Goal: Task Accomplishment & Management: Manage account settings

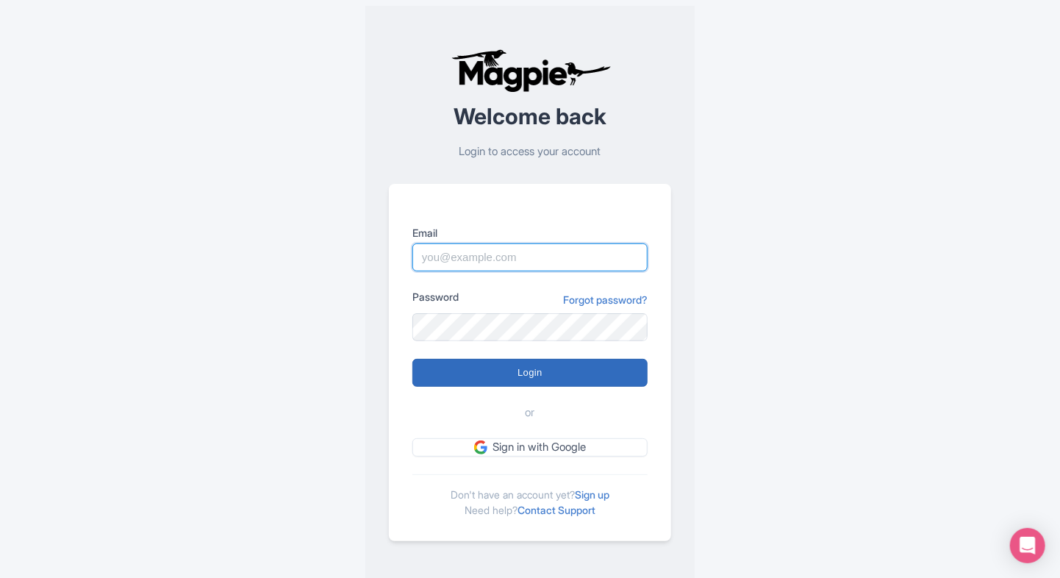
type input "Prince.dalal@ticketex.co"
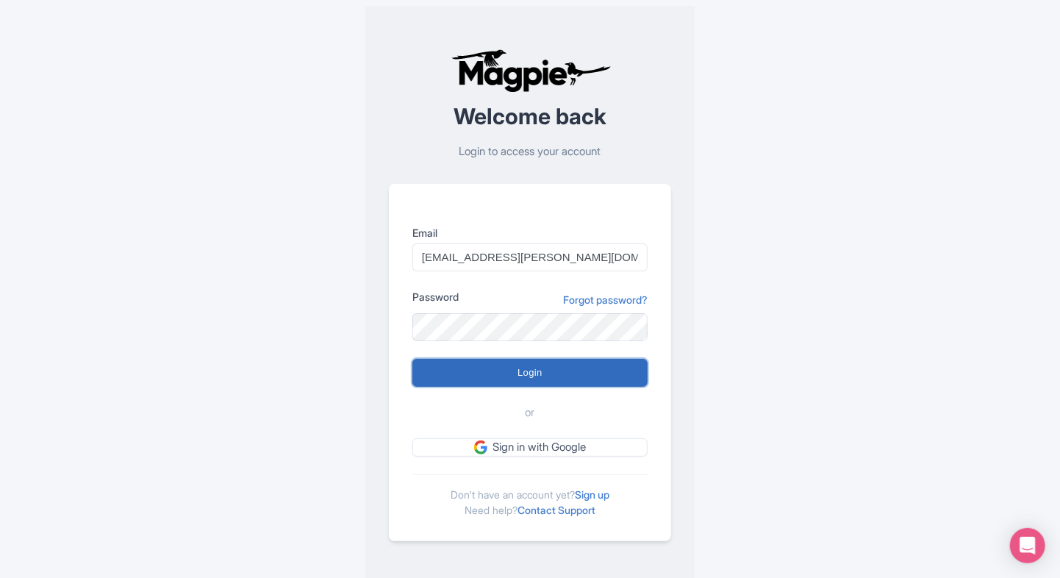
click at [515, 375] on input "Login" at bounding box center [529, 373] width 235 height 28
type input "Logging in..."
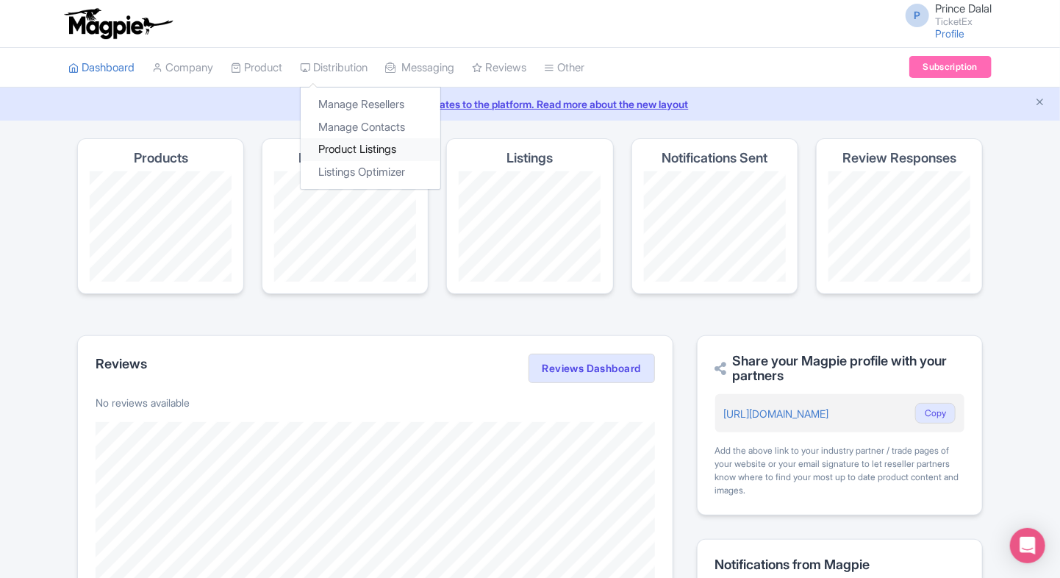
click at [347, 149] on link "Product Listings" at bounding box center [371, 149] width 140 height 23
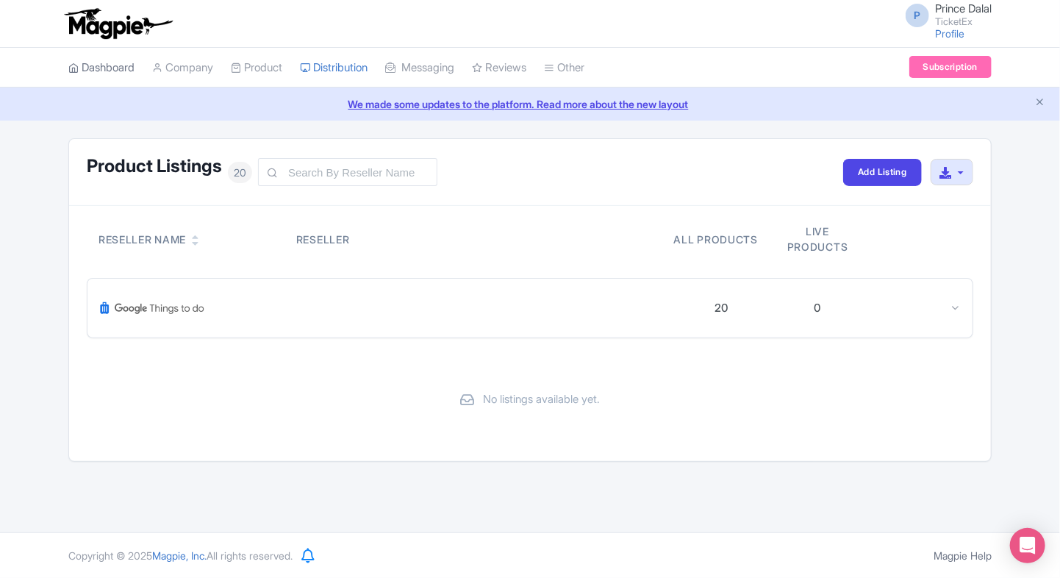
click at [120, 71] on link "Dashboard" at bounding box center [101, 68] width 66 height 40
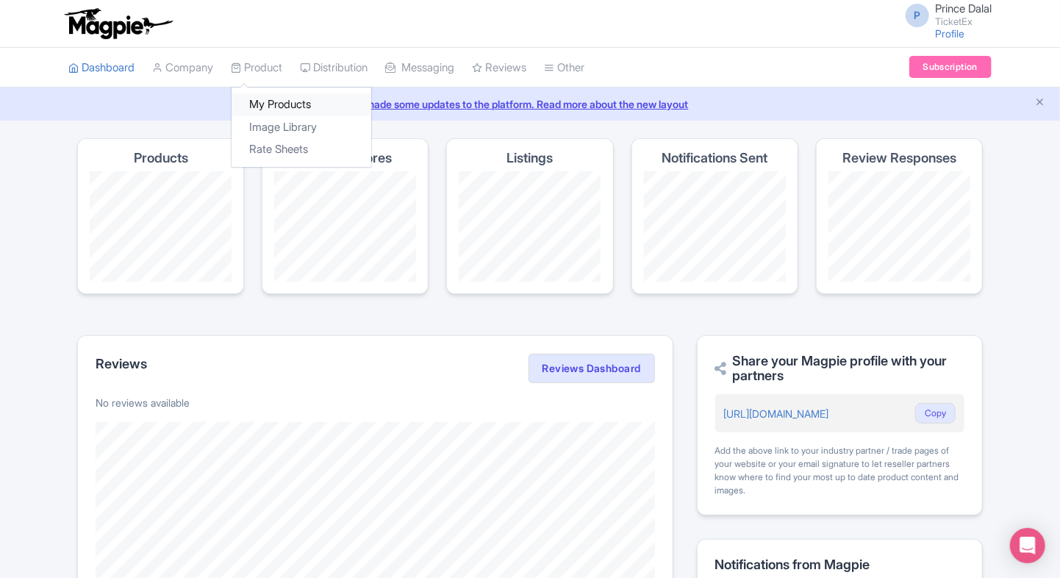
click at [273, 101] on link "My Products" at bounding box center [302, 104] width 140 height 23
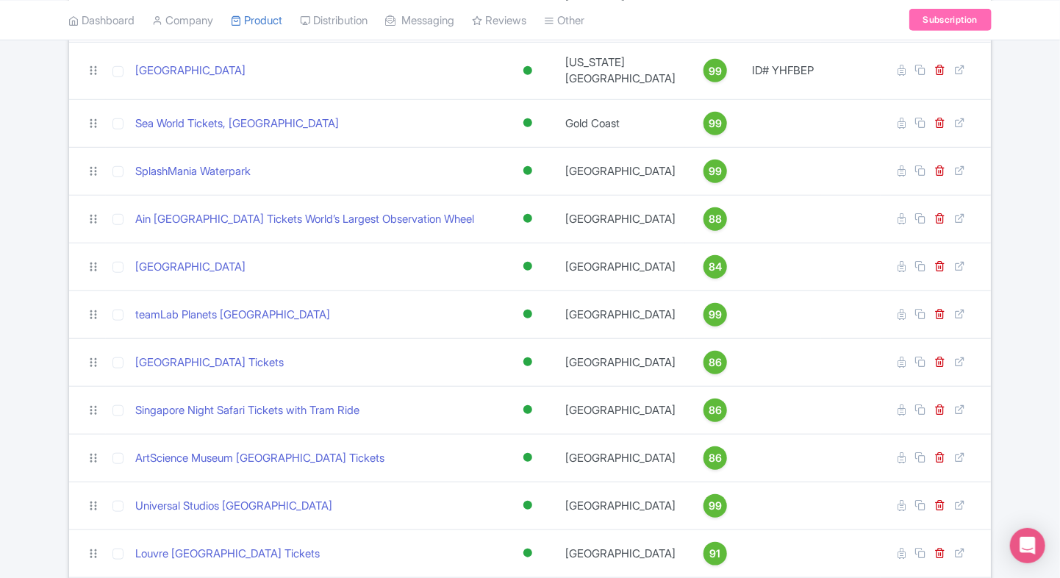
scroll to position [420, 0]
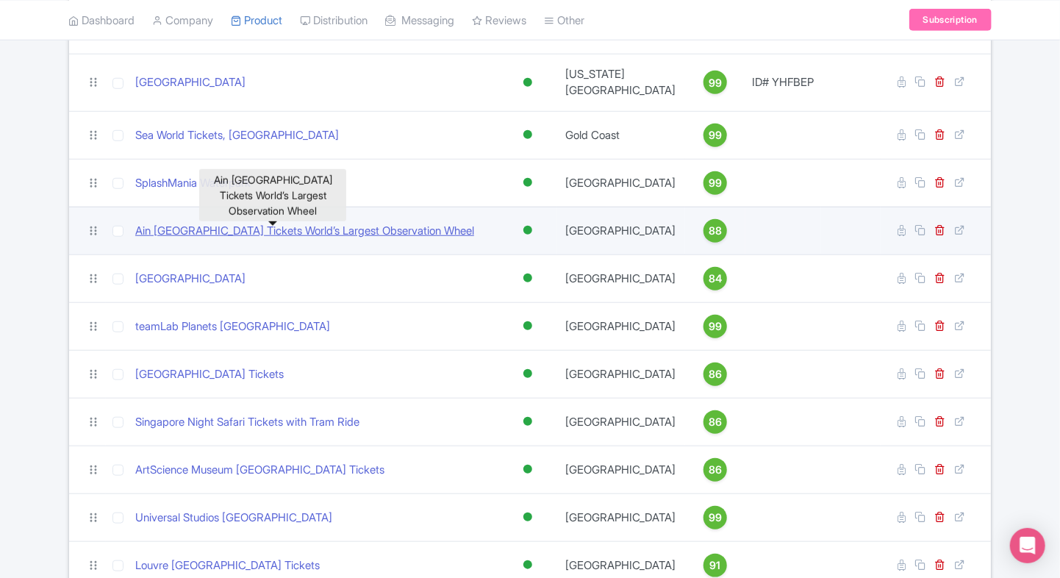
click at [179, 223] on link "Ain Dubai Tickets World’s Largest Observation Wheel" at bounding box center [304, 231] width 339 height 17
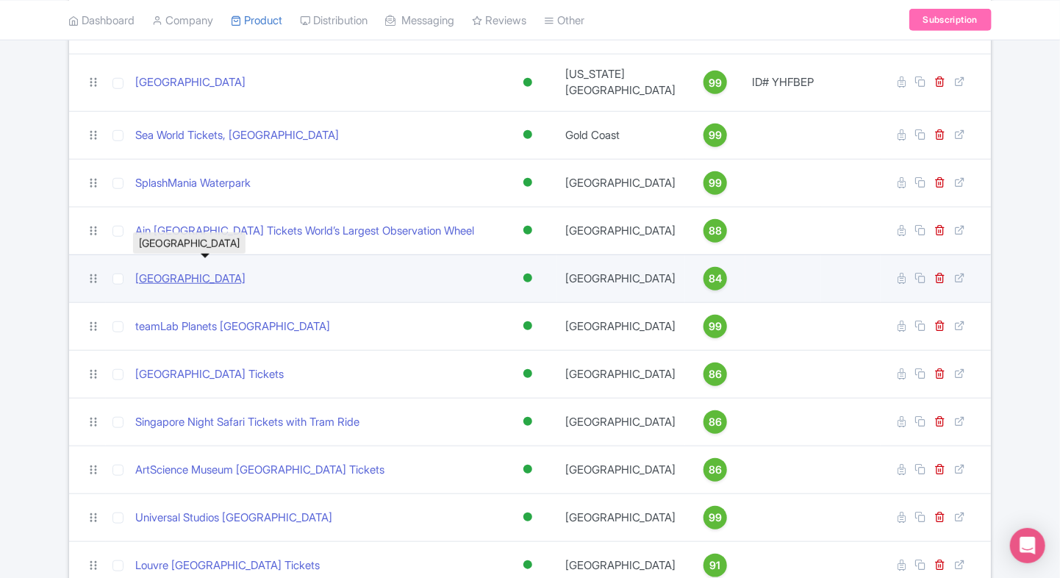
click at [171, 270] on link "Wild Wadi Waterpark Dubai" at bounding box center [190, 278] width 110 height 17
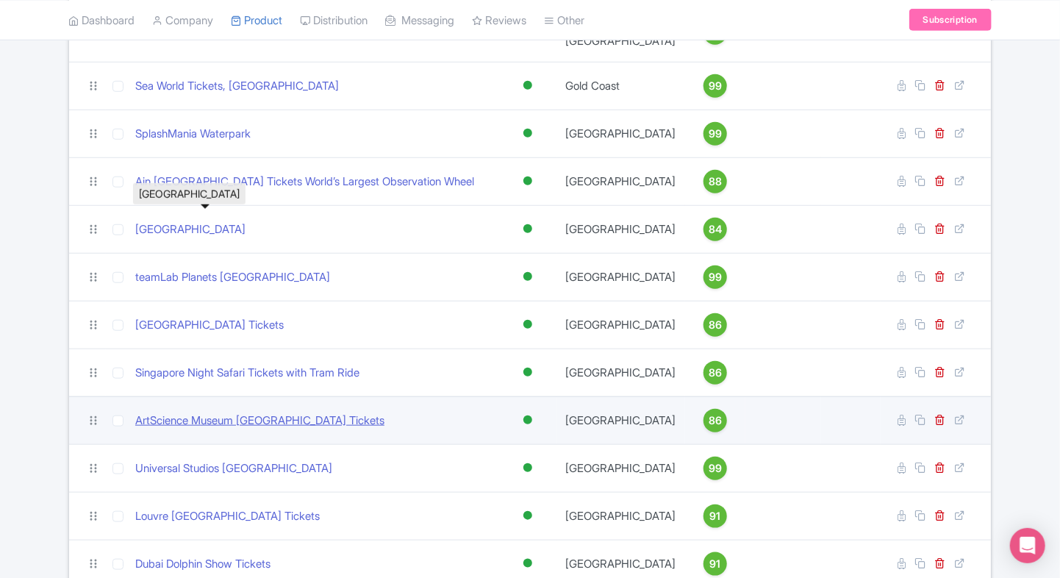
scroll to position [681, 0]
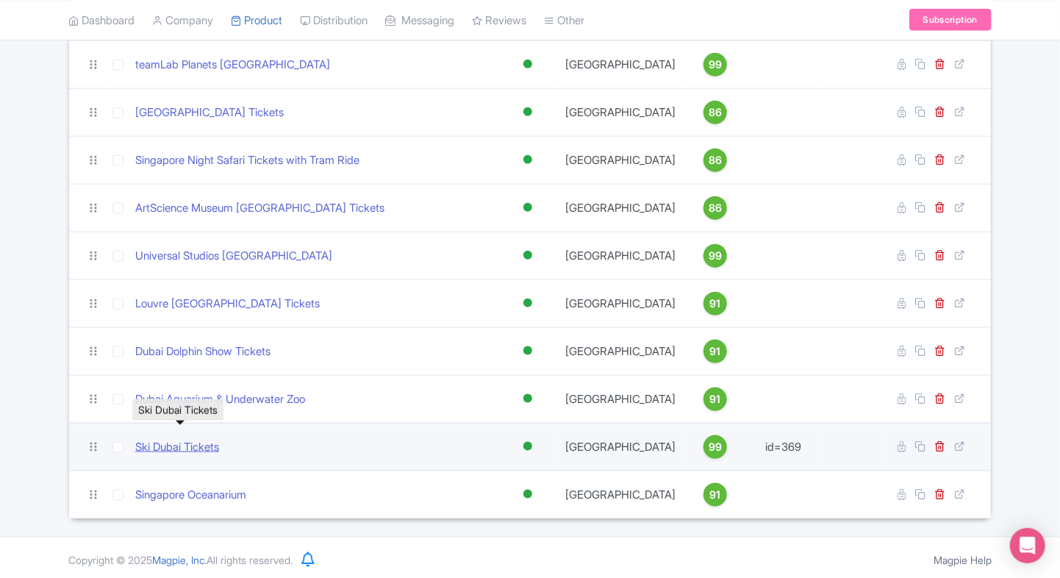
click at [165, 439] on link "Ski Dubai Tickets" at bounding box center [177, 447] width 84 height 17
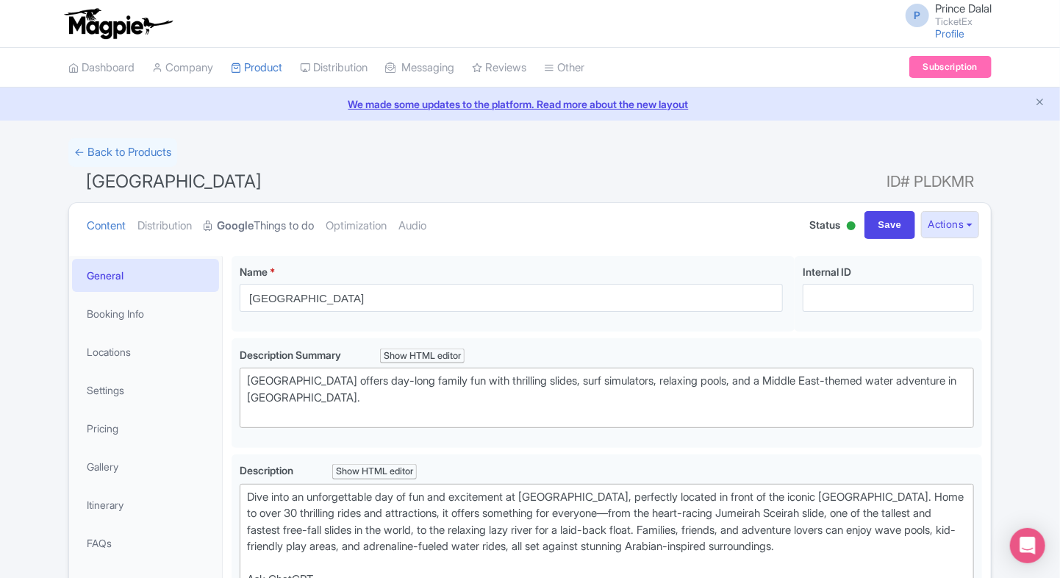
click at [259, 213] on link "Google Things to do" at bounding box center [259, 226] width 110 height 46
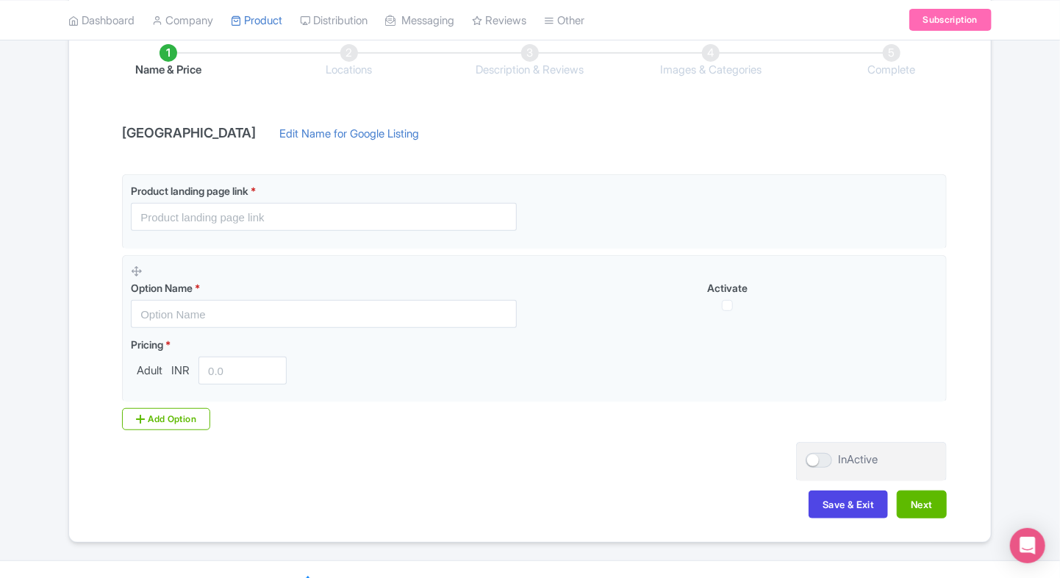
scroll to position [250, 0]
